Goal: Transaction & Acquisition: Book appointment/travel/reservation

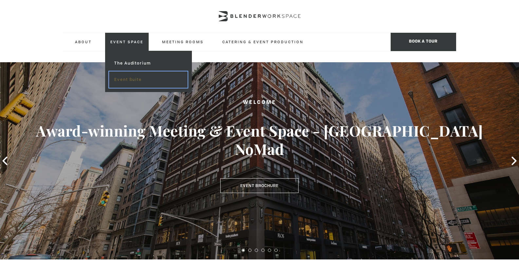
click at [137, 80] on link "Event Suite" at bounding box center [148, 79] width 78 height 16
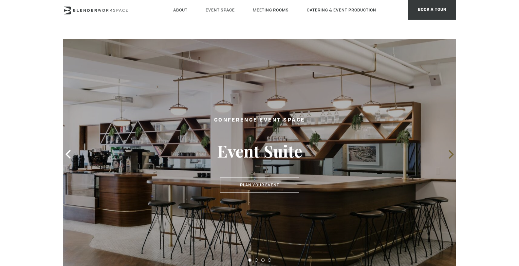
click at [451, 153] on icon at bounding box center [451, 154] width 5 height 9
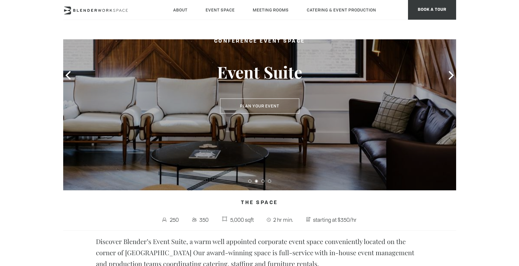
scroll to position [78, 0]
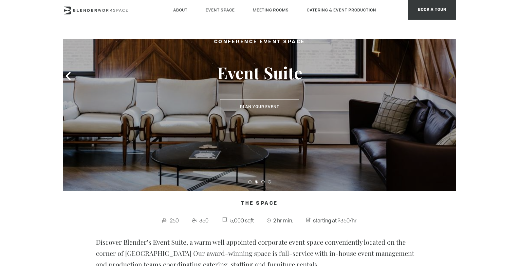
click at [450, 76] on icon at bounding box center [451, 76] width 9 height 9
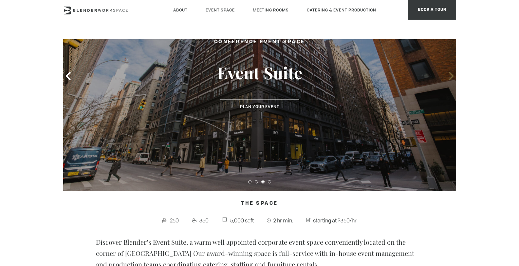
click at [450, 76] on icon at bounding box center [451, 76] width 9 height 9
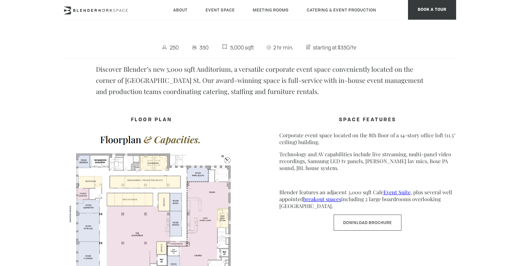
scroll to position [259, 0]
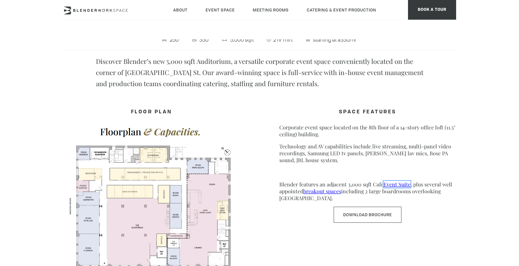
click at [402, 183] on link "Event Suite" at bounding box center [397, 184] width 27 height 7
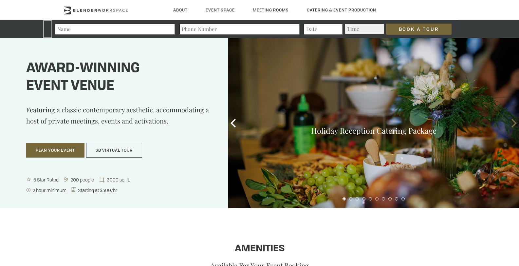
click at [509, 124] on span at bounding box center [514, 123] width 10 height 10
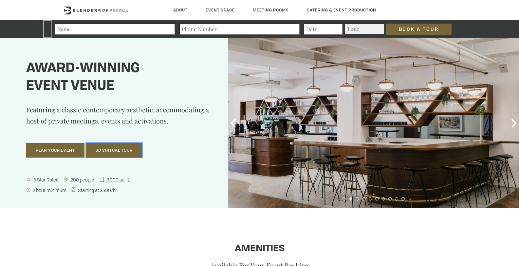
click at [109, 151] on button "3D Virtual Tour" at bounding box center [114, 150] width 56 height 15
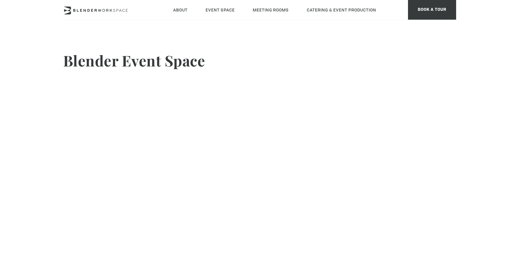
scroll to position [47, 0]
